Goal: Task Accomplishment & Management: Use online tool/utility

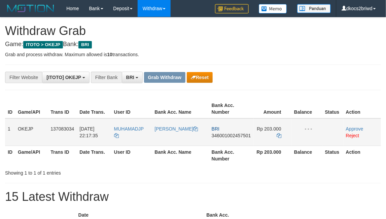
click at [132, 136] on td "MUHAMADJP" at bounding box center [131, 132] width 41 height 28
copy link "MUHAMADJP"
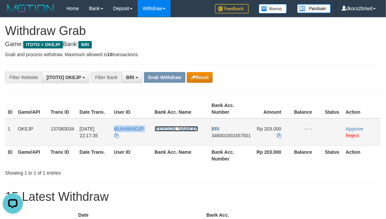
click at [190, 129] on link "[PERSON_NAME]" at bounding box center [176, 128] width 43 height 5
copy link "MUHAMADJP"
click at [357, 127] on link "Approve" at bounding box center [354, 128] width 17 height 5
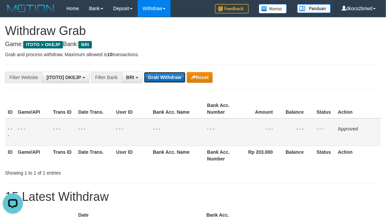
click at [161, 75] on button "Grab Withdraw" at bounding box center [164, 77] width 41 height 11
